Goal: Task Accomplishment & Management: Use online tool/utility

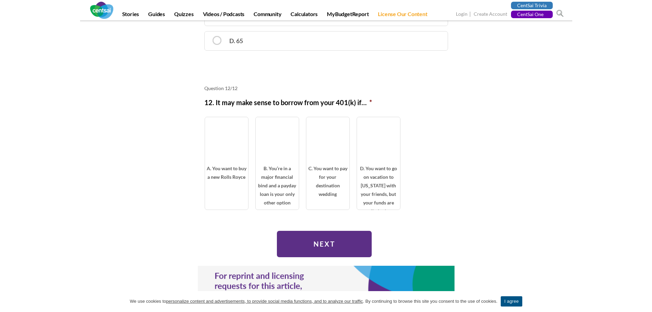
scroll to position [1882, 0]
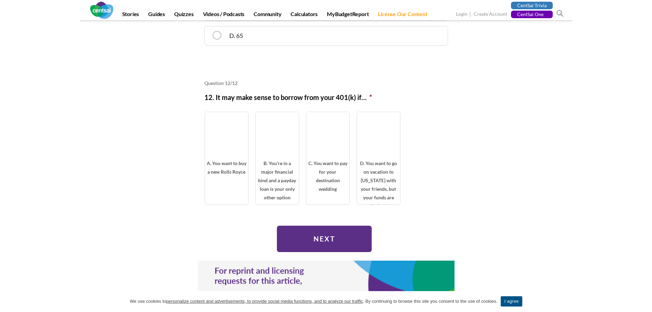
click at [333, 226] on input "Next" at bounding box center [324, 238] width 95 height 26
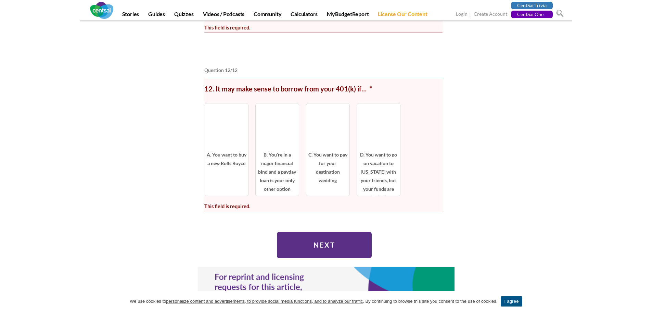
scroll to position [1983, 0]
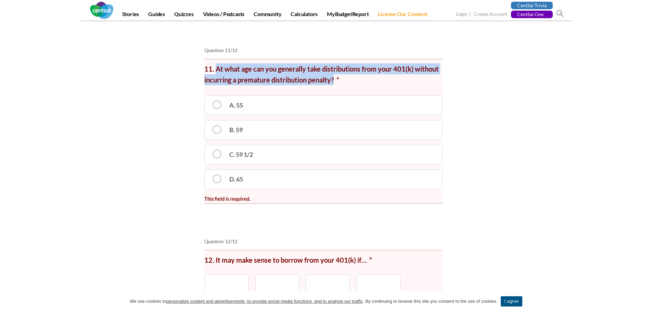
drag, startPoint x: 335, startPoint y: 79, endPoint x: 215, endPoint y: 67, distance: 121.1
click at [215, 67] on label "11. At what age can you generally take distributions from your 401(k) without i…" at bounding box center [323, 74] width 238 height 22
copy label "At what age can you generally take distributions from your 401(k) without incur…"
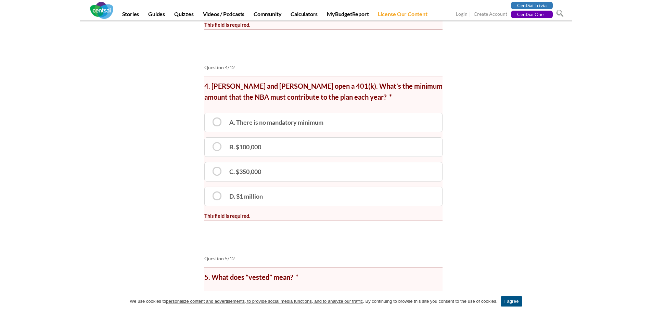
scroll to position [649, 0]
